Goal: Find specific page/section: Find specific page/section

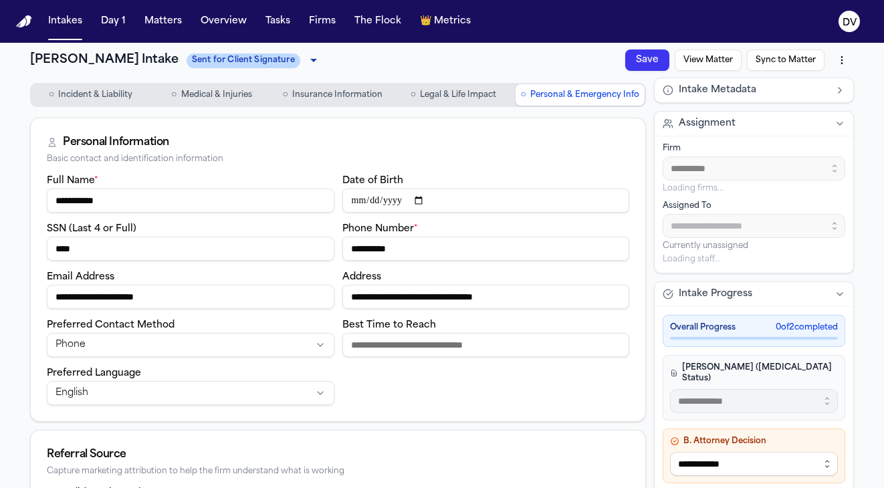
type input "**********"
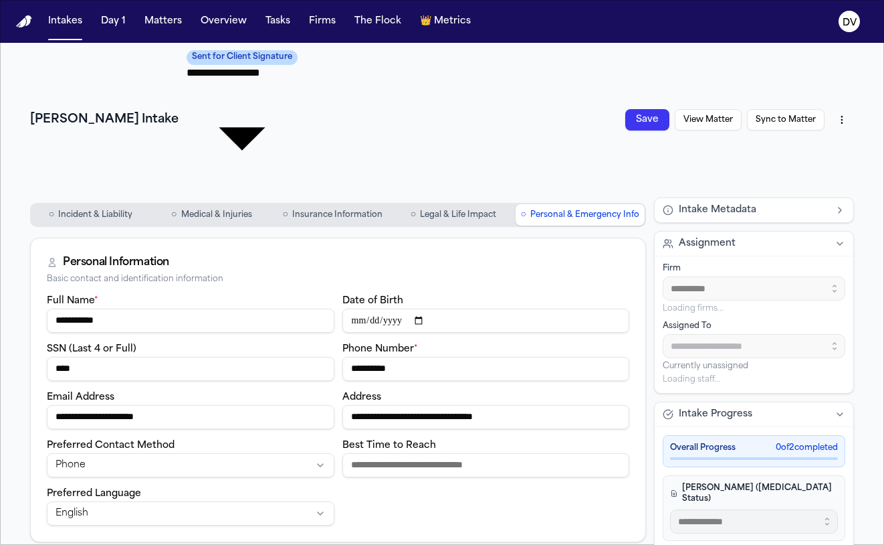
type input "**********"
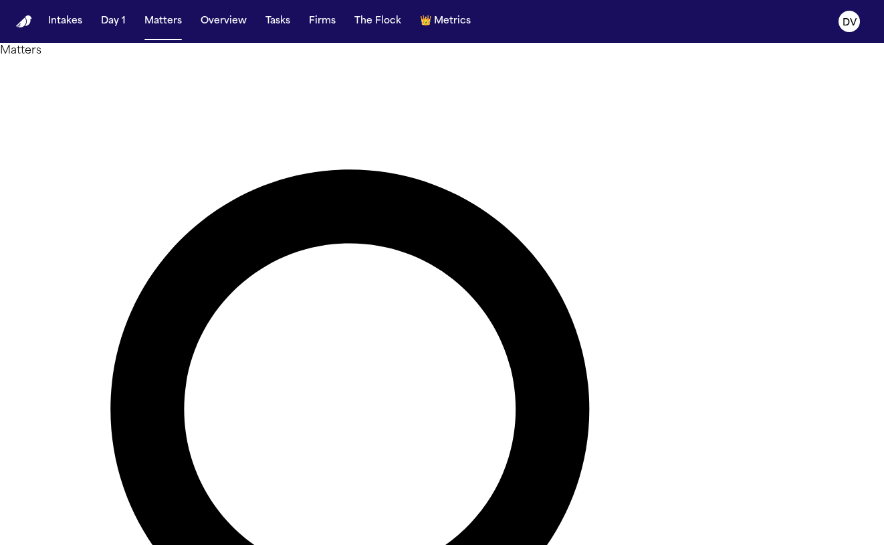
type input "******"
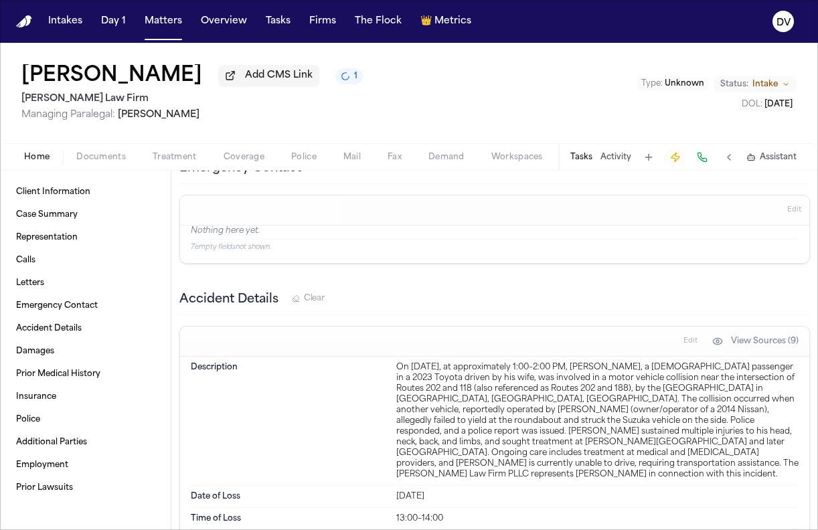
scroll to position [817, 0]
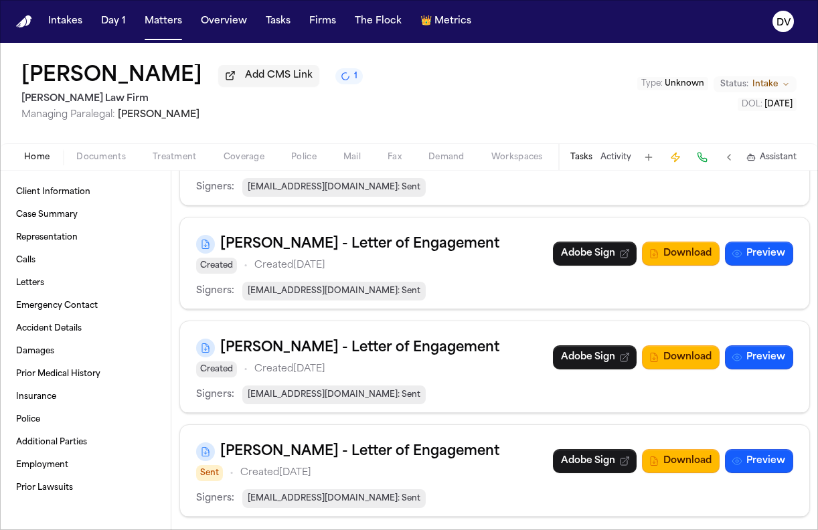
click at [38, 167] on div "Home Documents Treatment Coverage Police Mail Fax Demand Workspaces Artifacts T…" at bounding box center [409, 156] width 818 height 27
click at [40, 163] on span "Home" at bounding box center [36, 157] width 25 height 11
click at [59, 207] on link "Case Summary" at bounding box center [85, 214] width 149 height 21
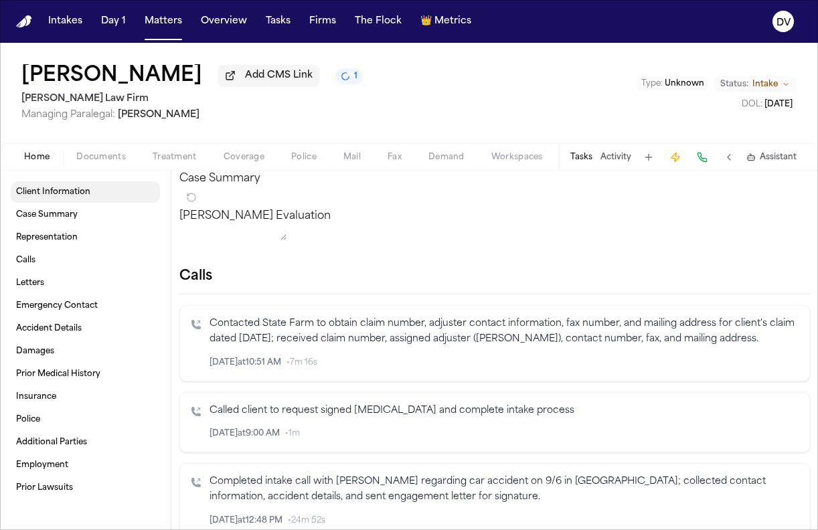
click at [62, 203] on link "Client Information" at bounding box center [85, 191] width 149 height 21
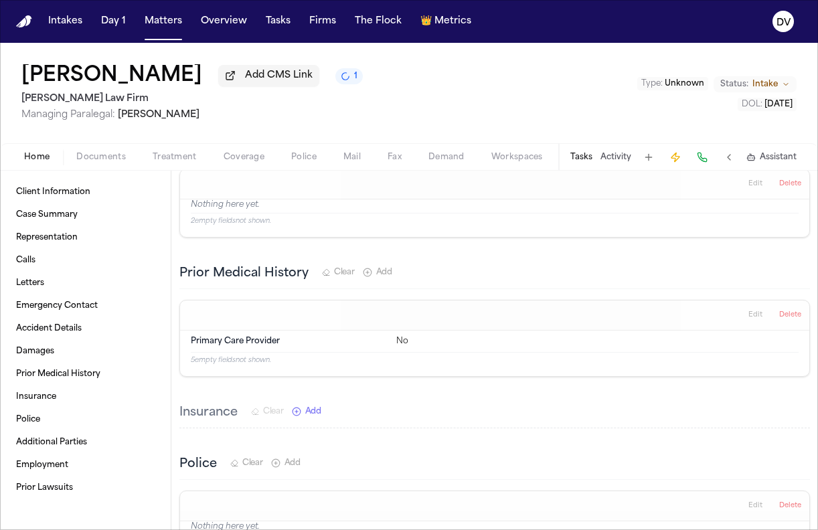
scroll to position [1803, 0]
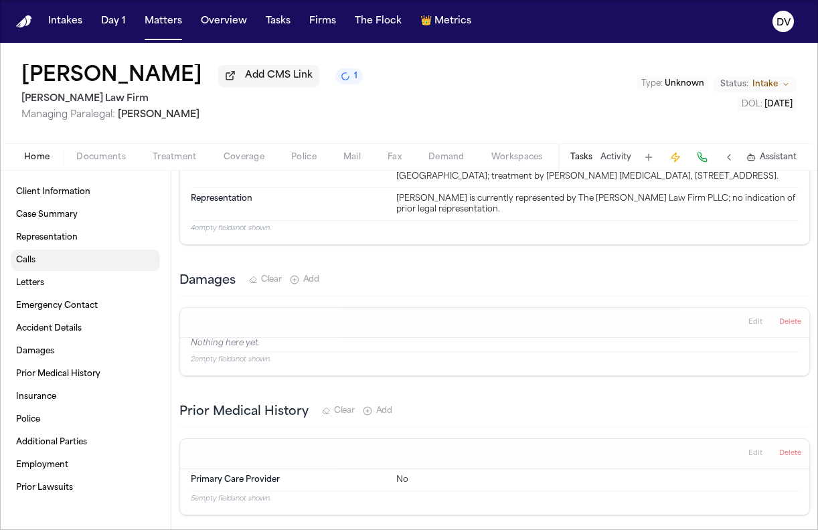
click at [36, 270] on link "Calls" at bounding box center [85, 260] width 149 height 21
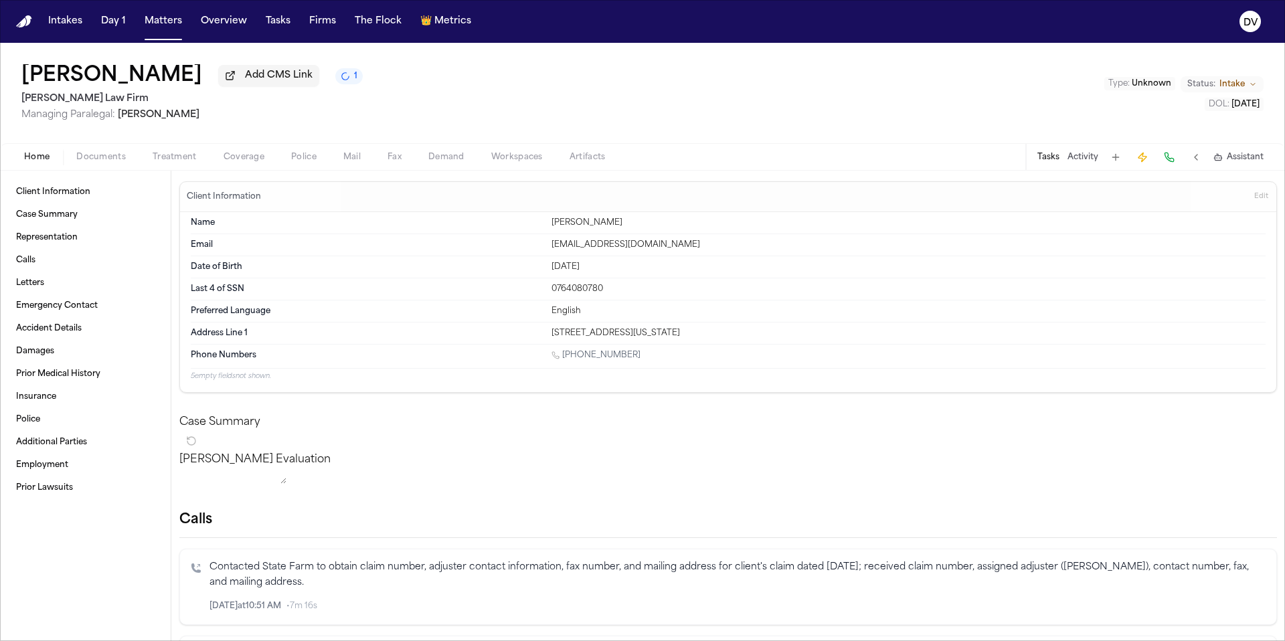
click at [172, 159] on span "Treatment" at bounding box center [175, 157] width 44 height 11
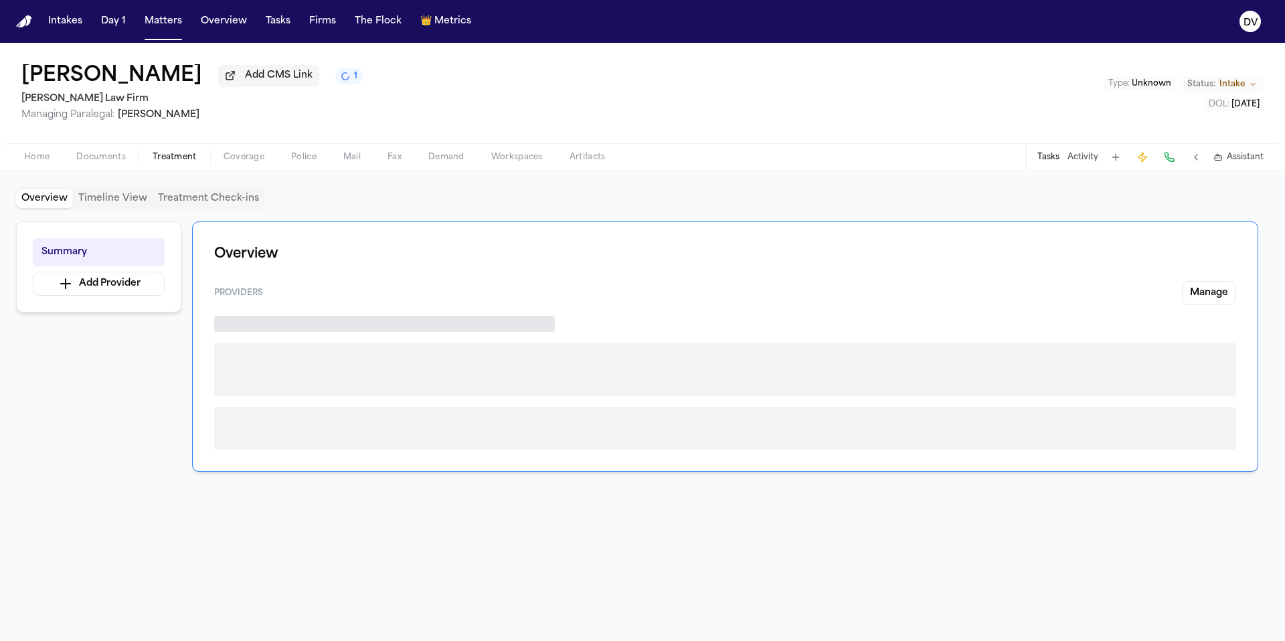
click at [105, 158] on span "Documents" at bounding box center [101, 157] width 50 height 11
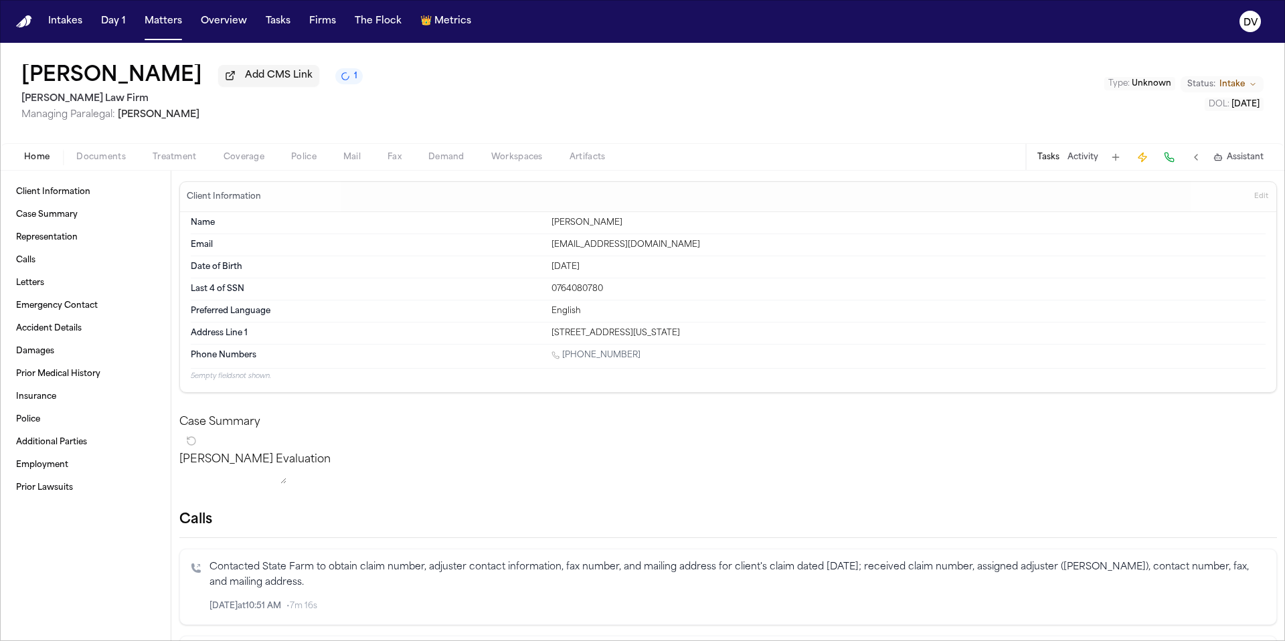
click at [50, 162] on button "Home" at bounding box center [37, 157] width 52 height 16
click at [58, 488] on span "Prior Lawsuits" at bounding box center [44, 487] width 57 height 11
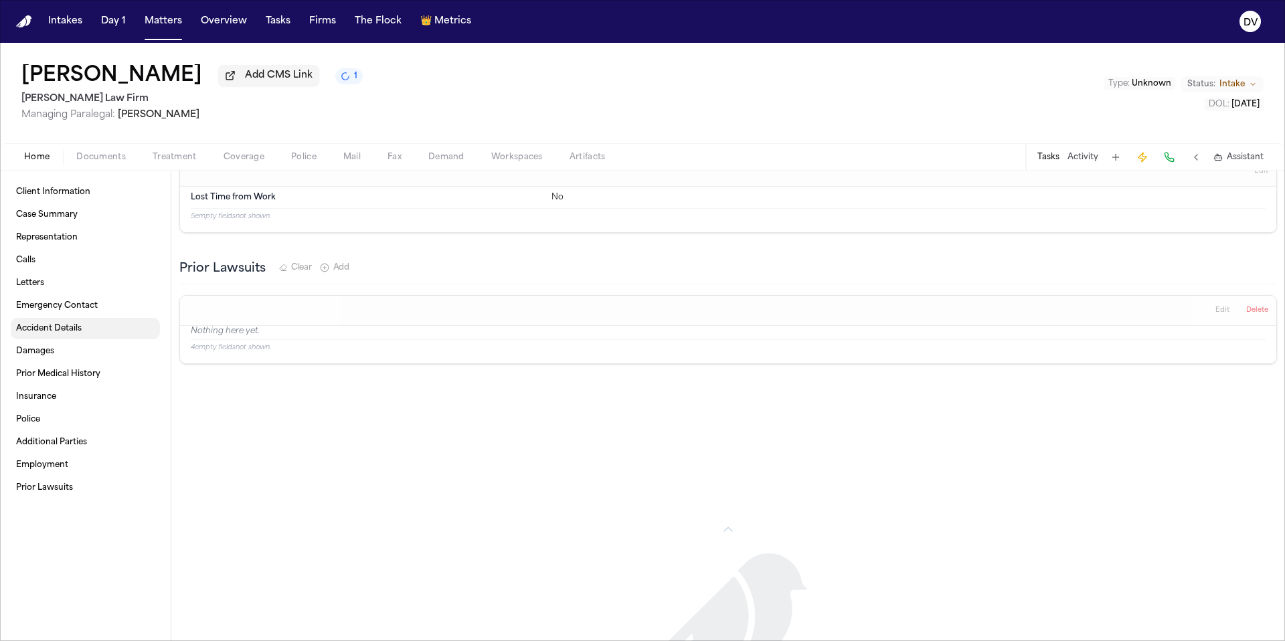
click at [46, 320] on link "Accident Details" at bounding box center [85, 328] width 149 height 21
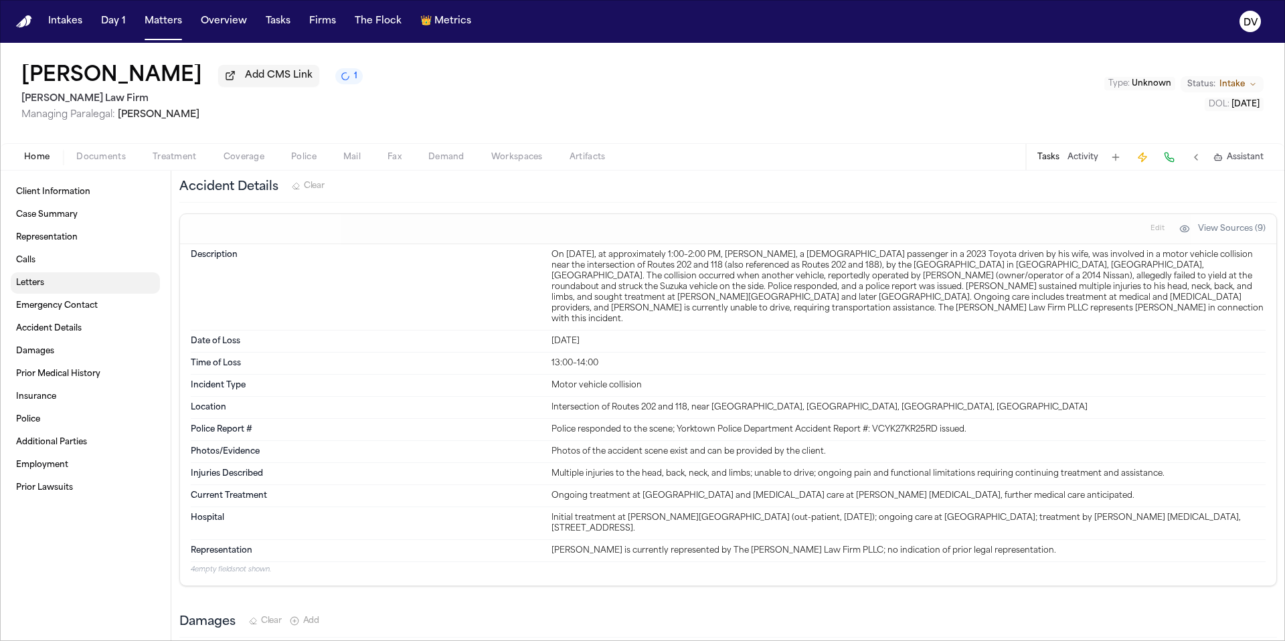
click at [52, 286] on link "Letters" at bounding box center [85, 282] width 149 height 21
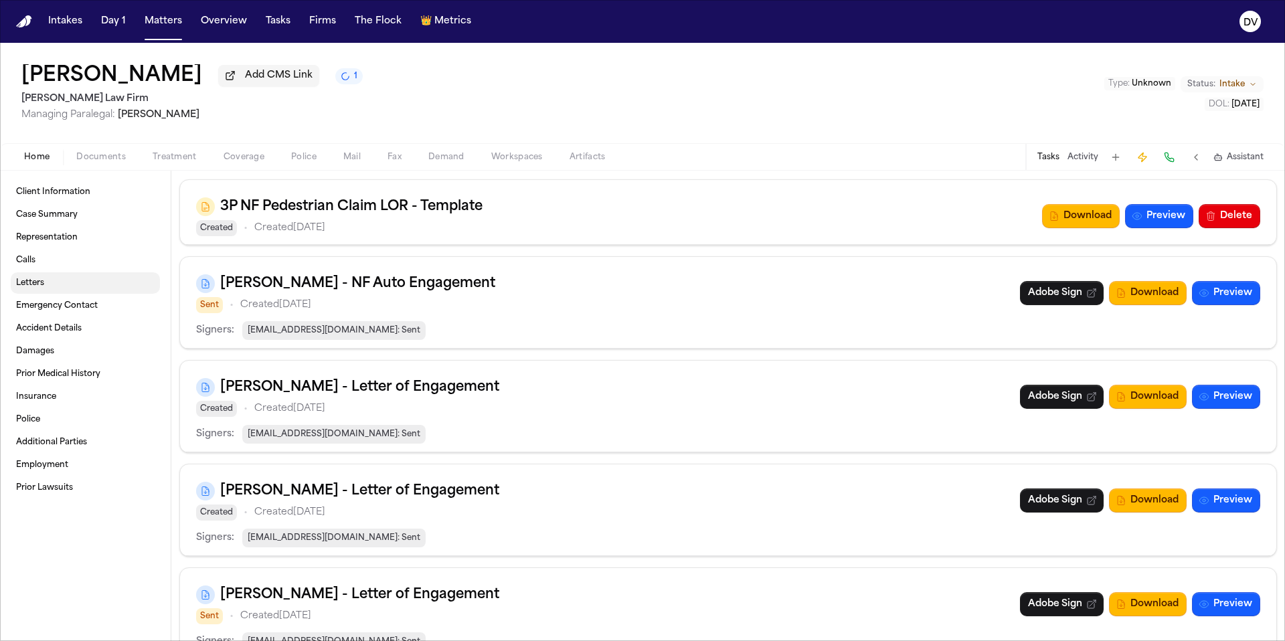
click at [52, 274] on link "Letters" at bounding box center [85, 282] width 149 height 21
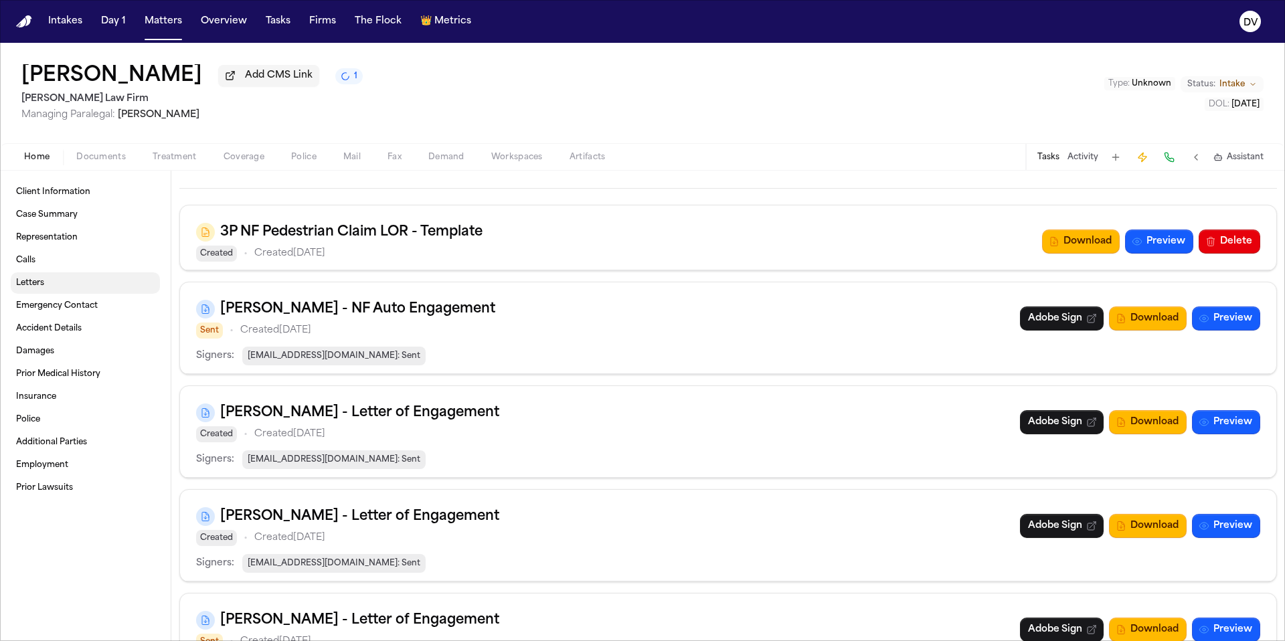
scroll to position [612, 0]
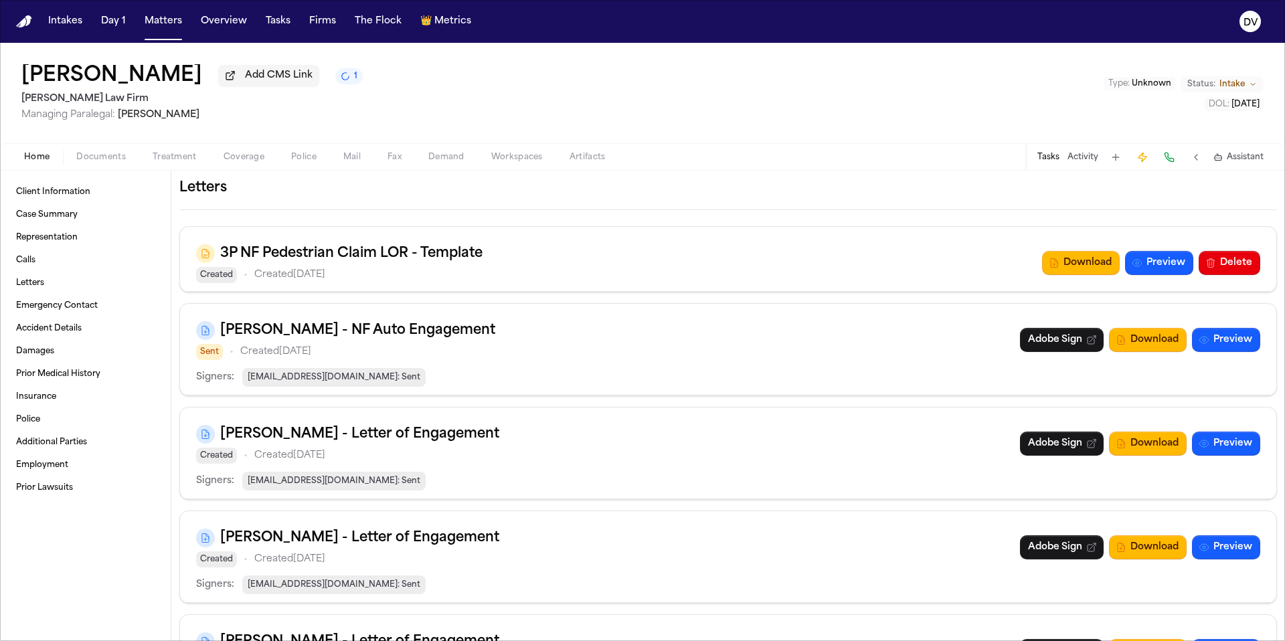
click at [884, 161] on button at bounding box center [1195, 157] width 19 height 19
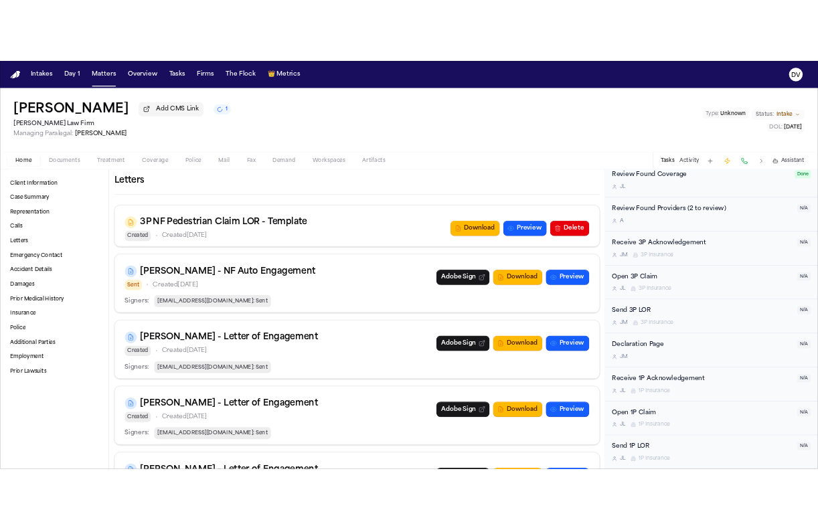
scroll to position [0, 0]
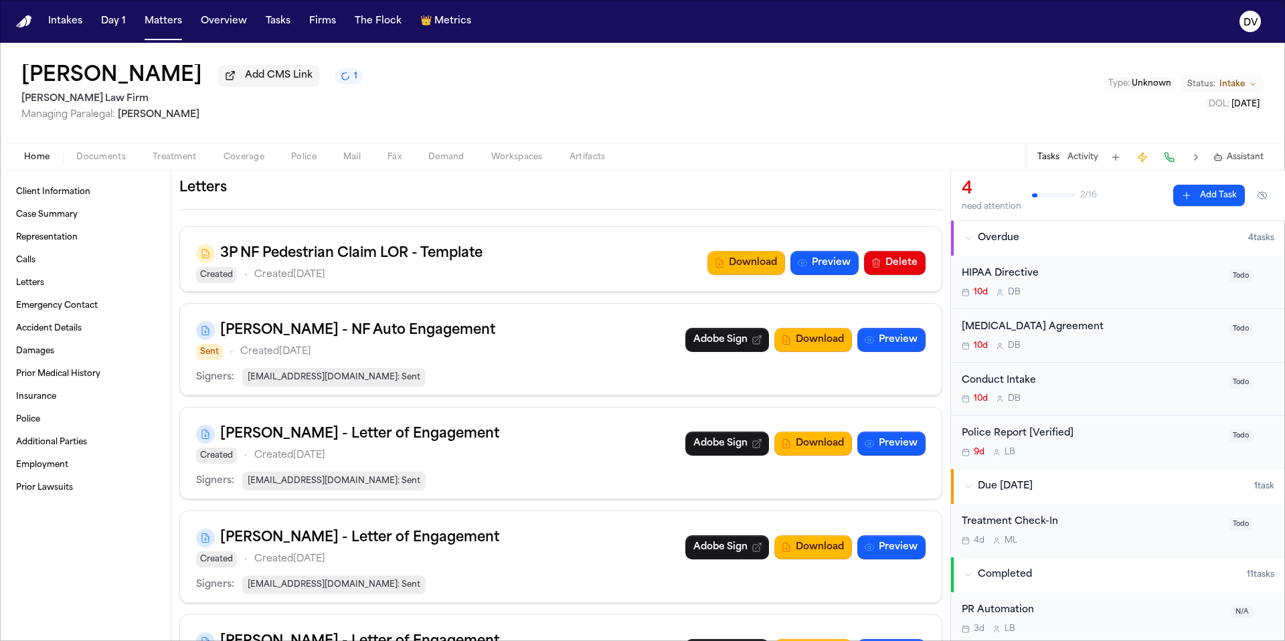
click at [884, 198] on button at bounding box center [1262, 195] width 24 height 21
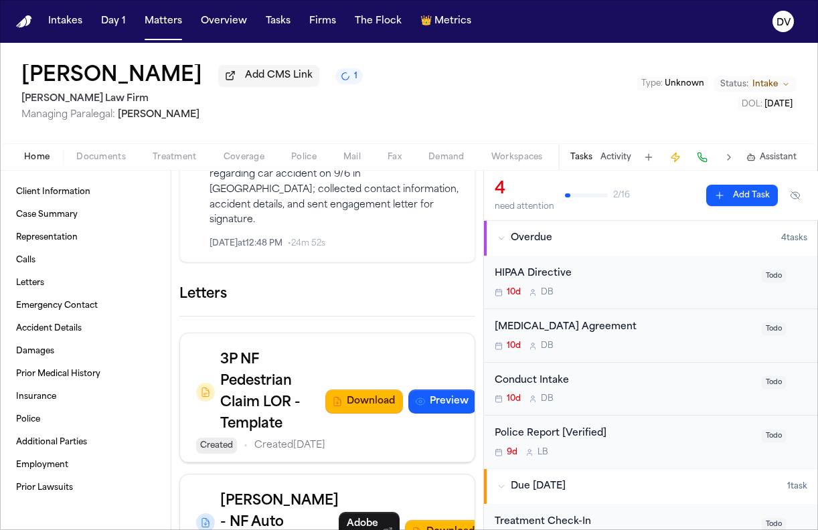
scroll to position [749, 0]
